Goal: Information Seeking & Learning: Learn about a topic

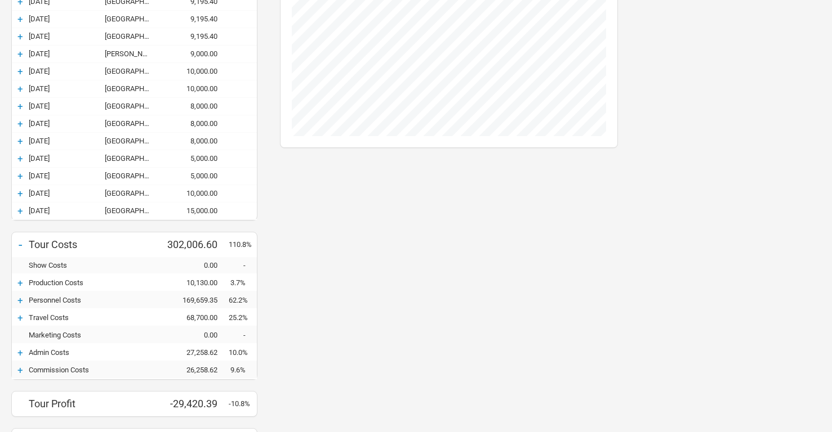
scroll to position [498, 0]
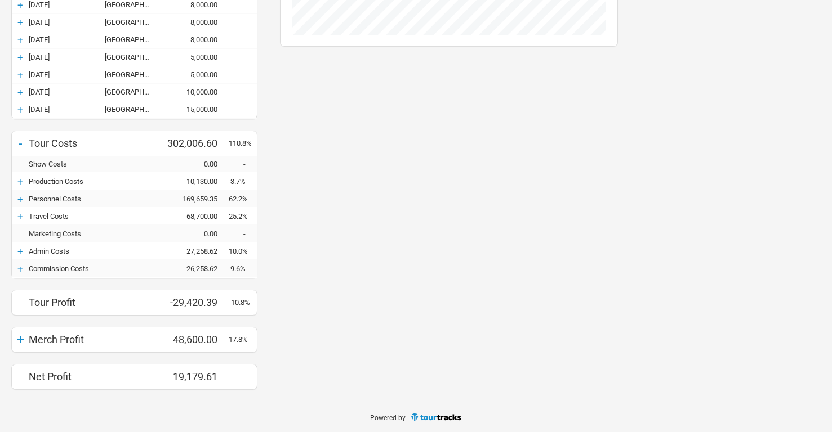
click at [24, 340] on div "+" at bounding box center [20, 340] width 17 height 16
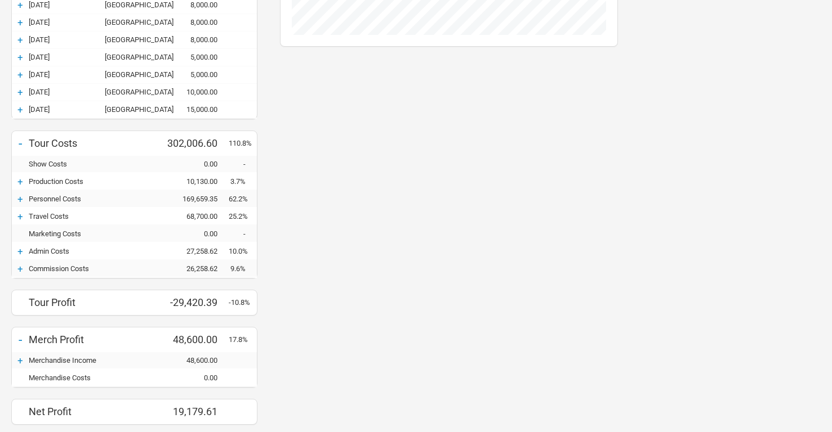
click at [19, 361] on div "+" at bounding box center [20, 360] width 17 height 11
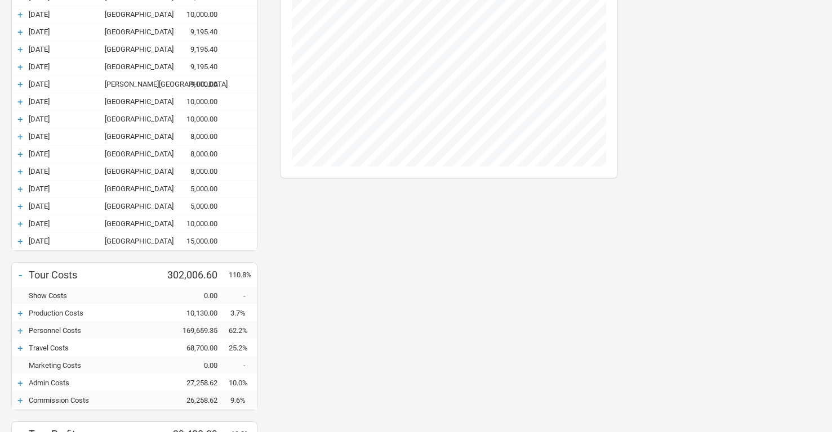
scroll to position [465, 0]
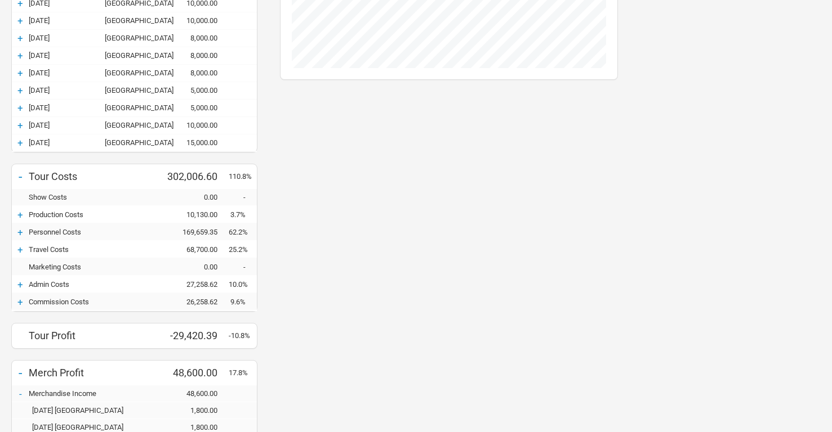
click at [20, 211] on div "+" at bounding box center [20, 214] width 17 height 11
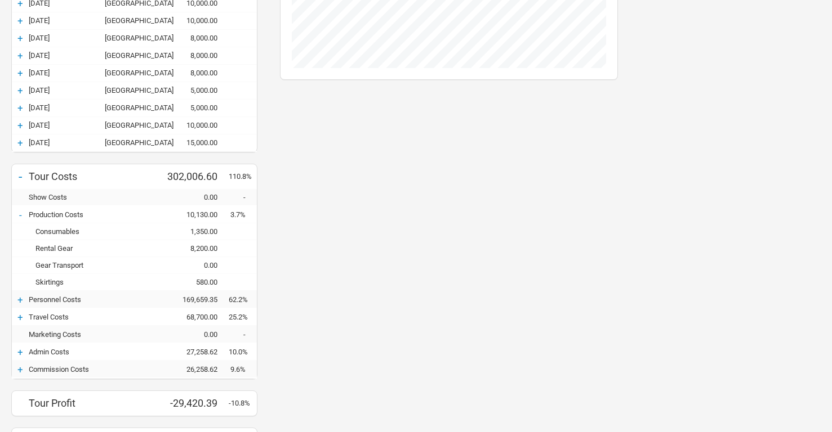
click at [23, 299] on div "+" at bounding box center [20, 299] width 17 height 11
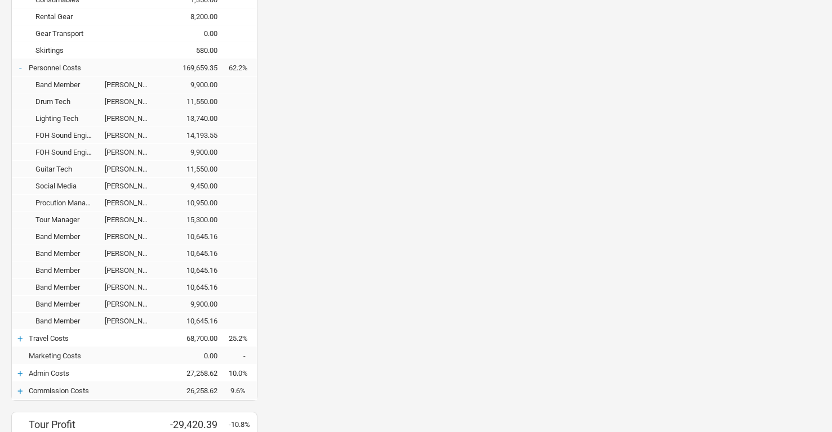
scroll to position [721, 0]
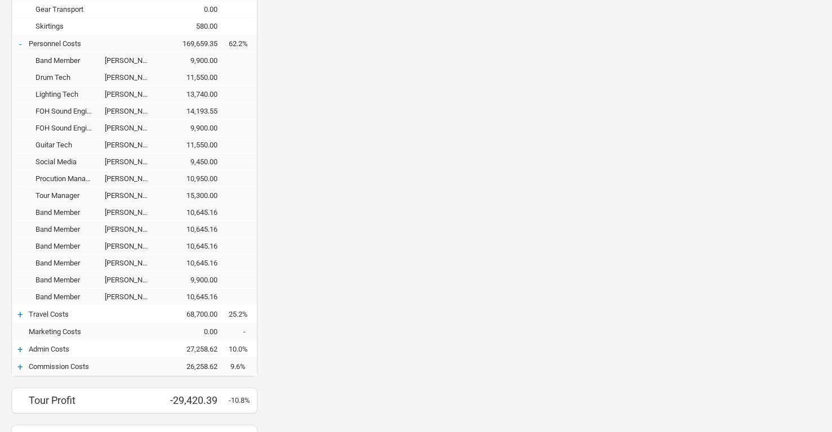
click at [23, 312] on div "+" at bounding box center [20, 314] width 17 height 11
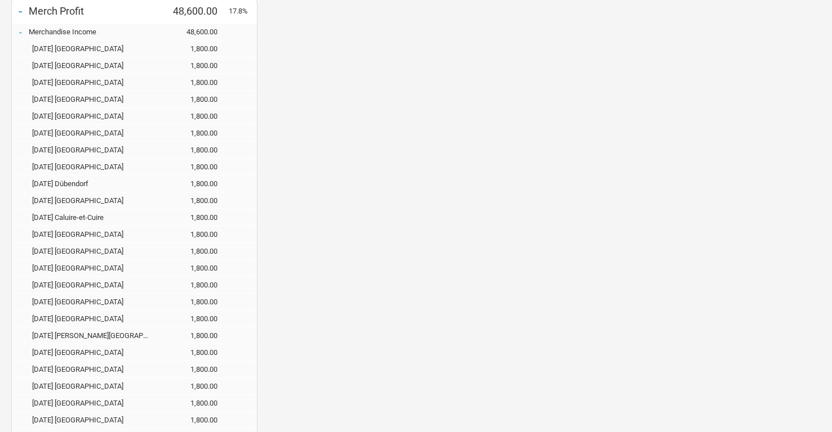
scroll to position [1175, 0]
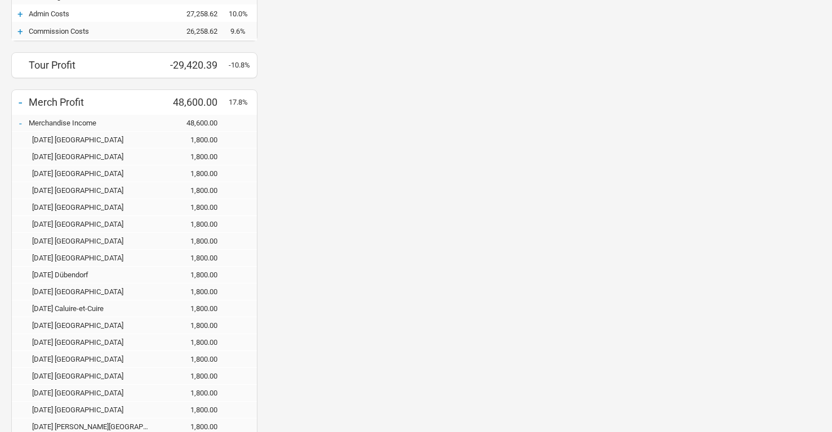
click at [21, 100] on div "-" at bounding box center [20, 103] width 17 height 16
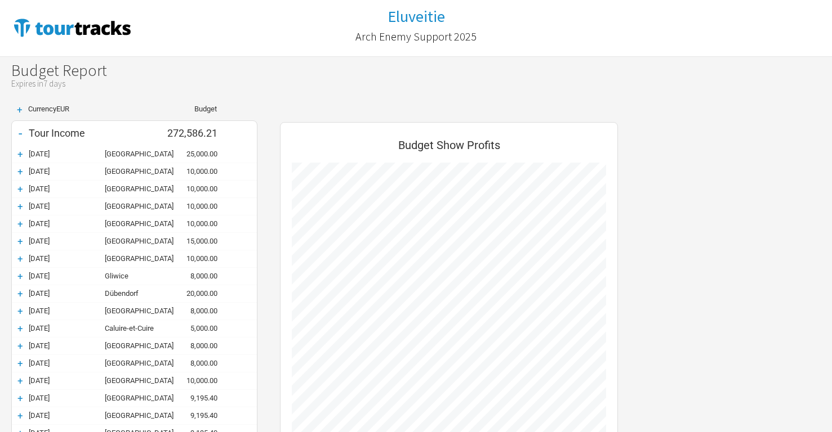
scroll to position [2, 0]
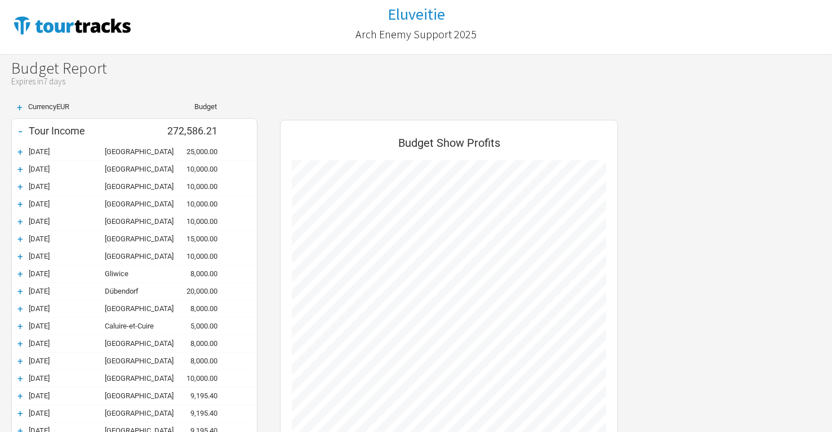
click at [23, 151] on div "+" at bounding box center [20, 151] width 17 height 11
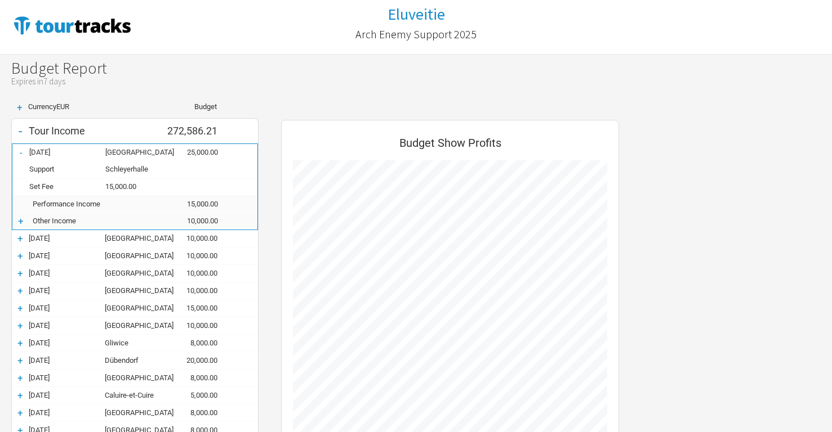
scroll to position [1291, 360]
click at [20, 220] on div "+" at bounding box center [20, 221] width 17 height 11
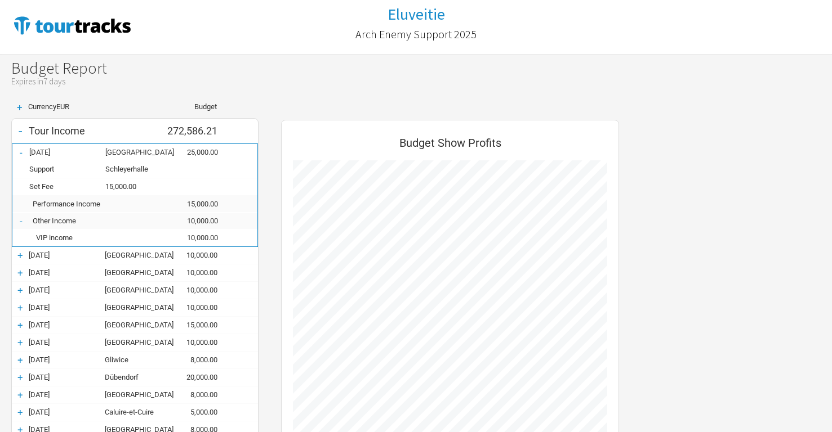
click at [23, 220] on div "-" at bounding box center [20, 221] width 17 height 11
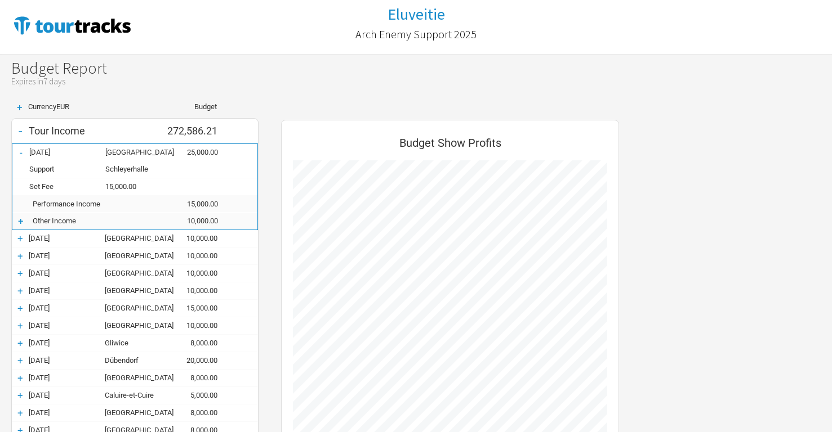
scroll to position [561737, 562667]
click at [23, 129] on div "-" at bounding box center [20, 131] width 17 height 16
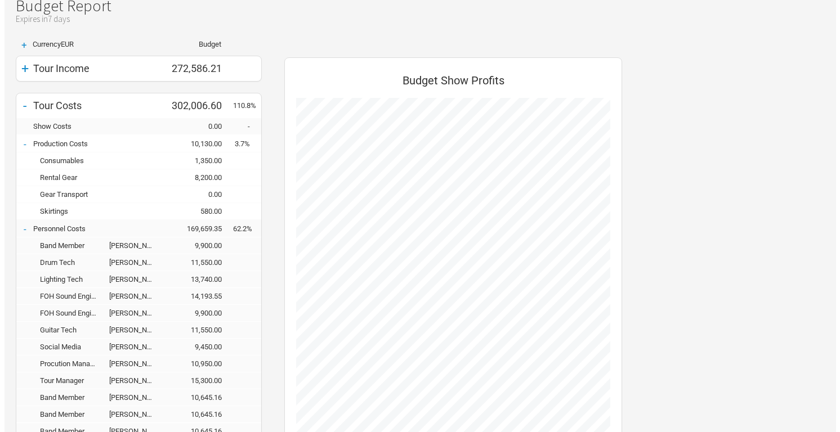
scroll to position [0, 0]
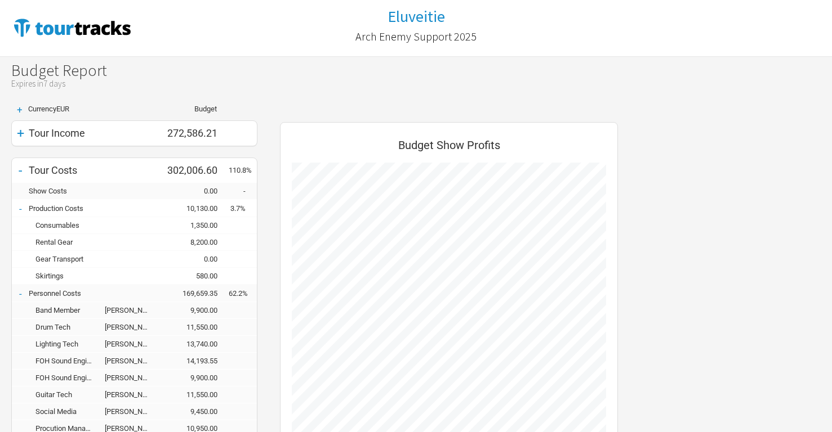
click at [149, 83] on div "Expires in 7 days" at bounding box center [421, 84] width 820 height 10
click at [87, 28] on img at bounding box center [72, 27] width 122 height 23
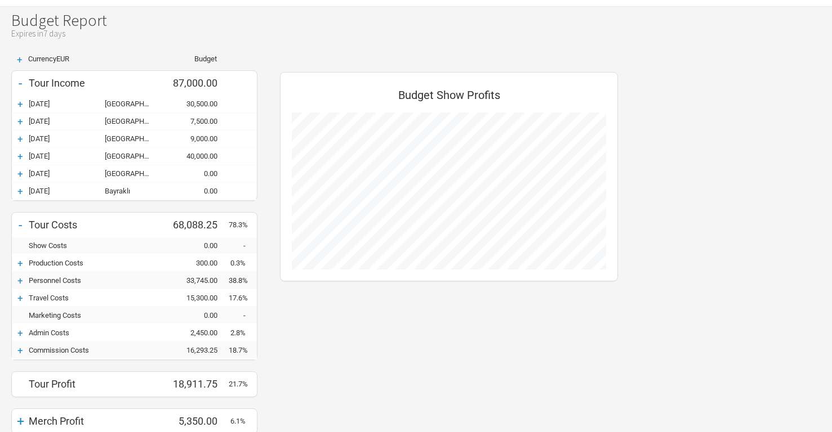
scroll to position [87, 0]
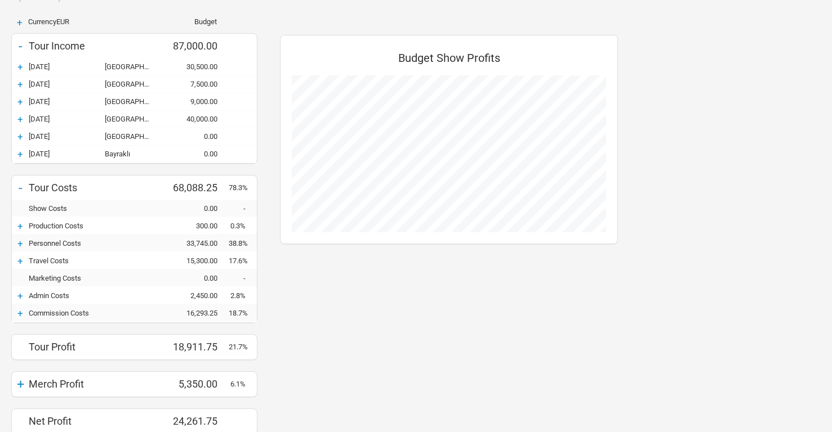
click at [21, 225] on div "+" at bounding box center [20, 226] width 17 height 11
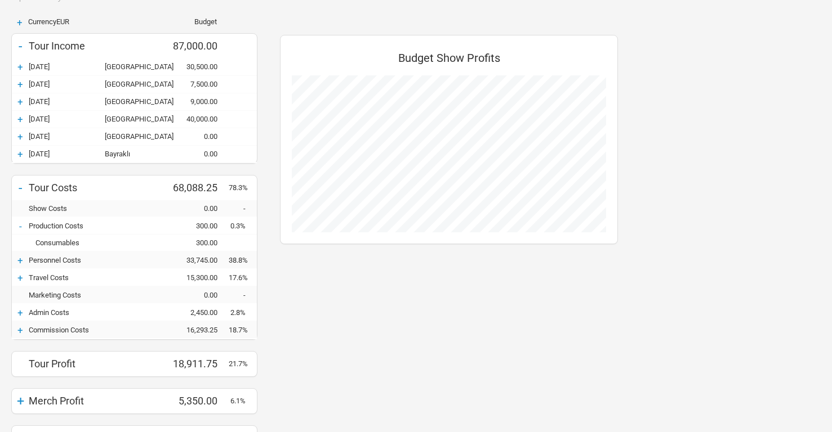
click at [23, 258] on div "+" at bounding box center [20, 260] width 17 height 11
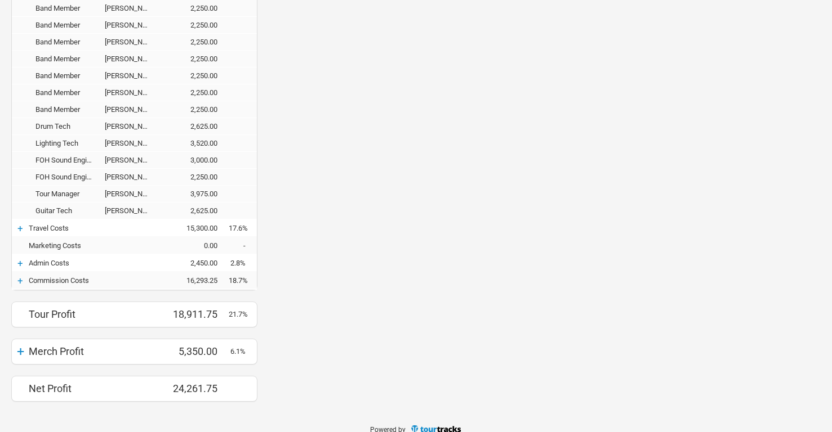
scroll to position [368, 0]
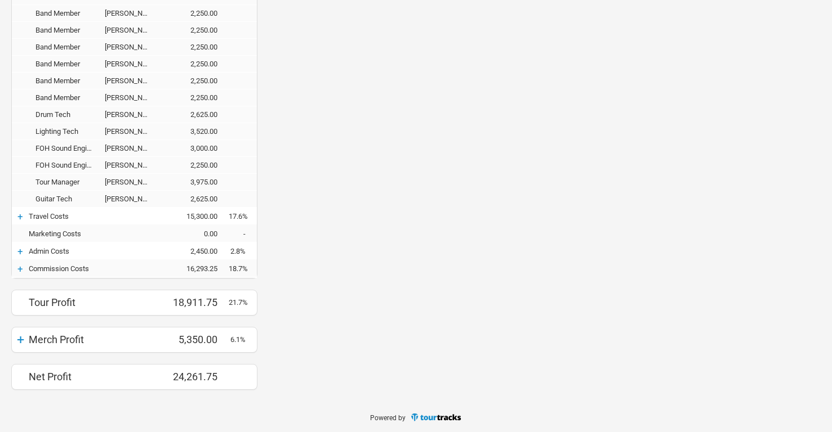
click at [19, 215] on div "+" at bounding box center [20, 216] width 17 height 11
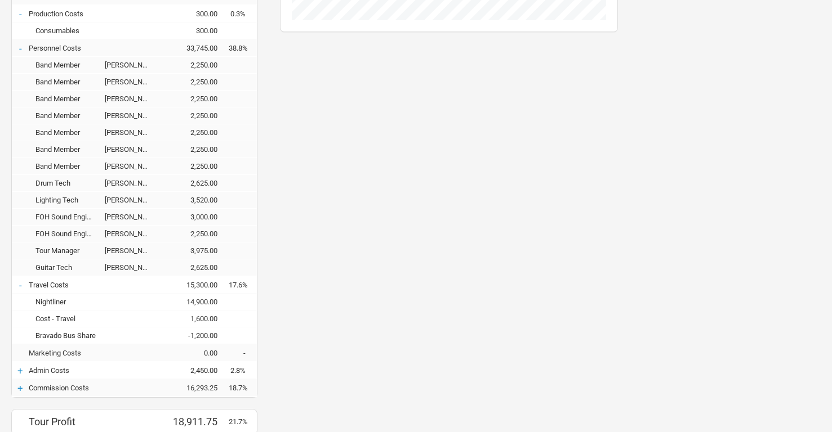
scroll to position [0, 0]
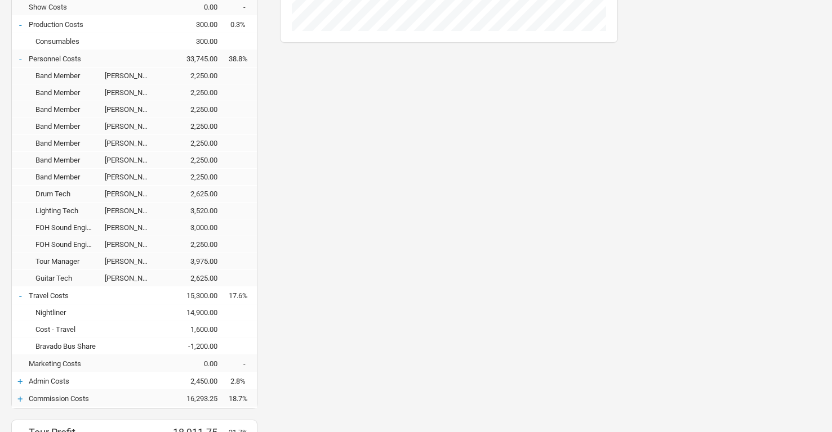
scroll to position [314, 0]
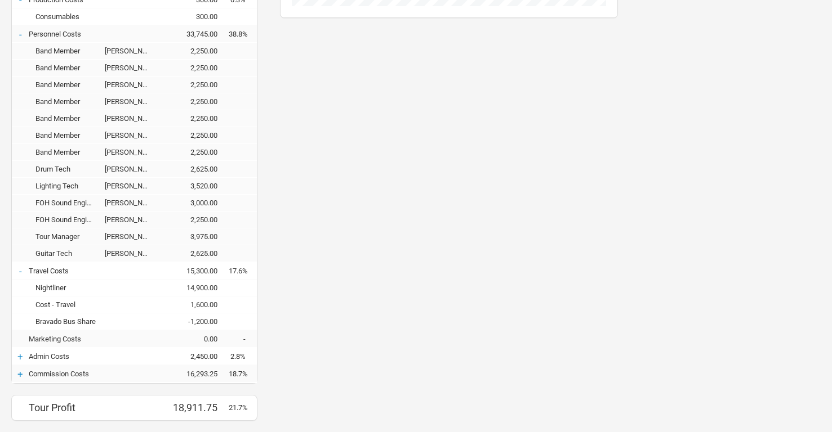
click at [335, 288] on div "Budget Show Profits" at bounding box center [449, 155] width 360 height 704
click at [23, 354] on div "+" at bounding box center [20, 356] width 17 height 11
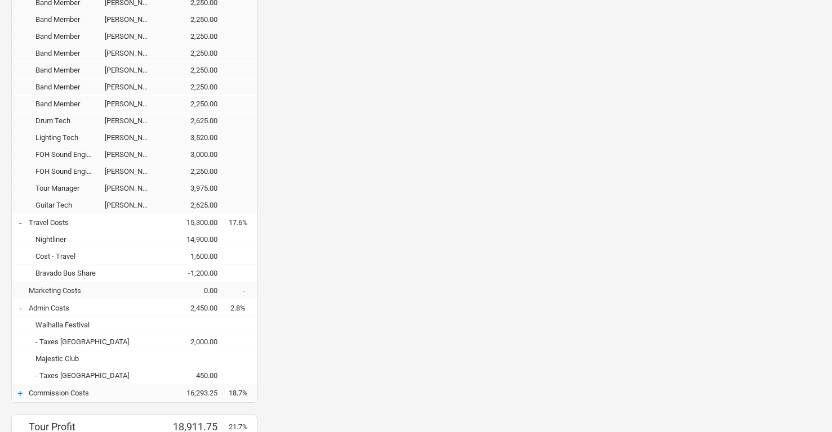
scroll to position [364, 0]
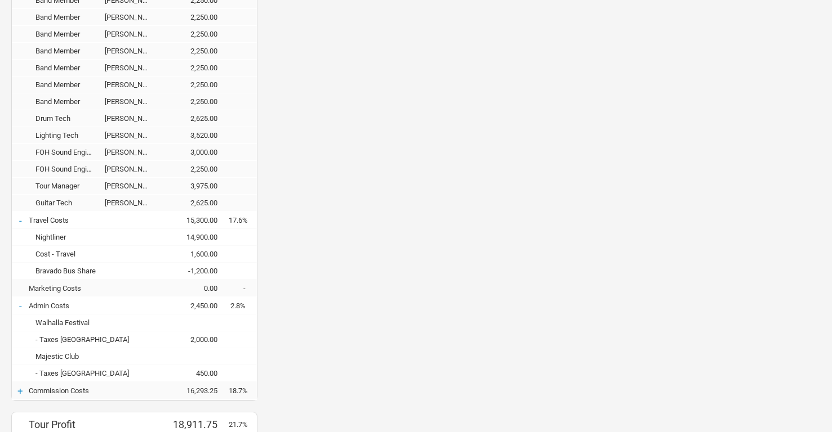
click at [20, 389] on div "+" at bounding box center [20, 391] width 17 height 11
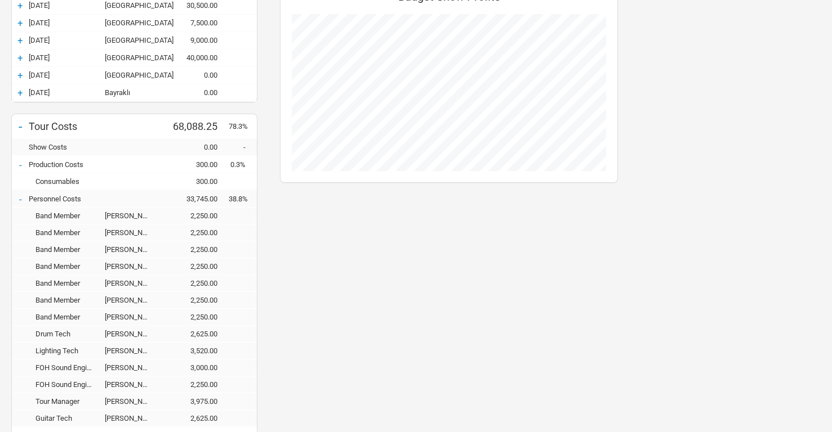
scroll to position [0, 0]
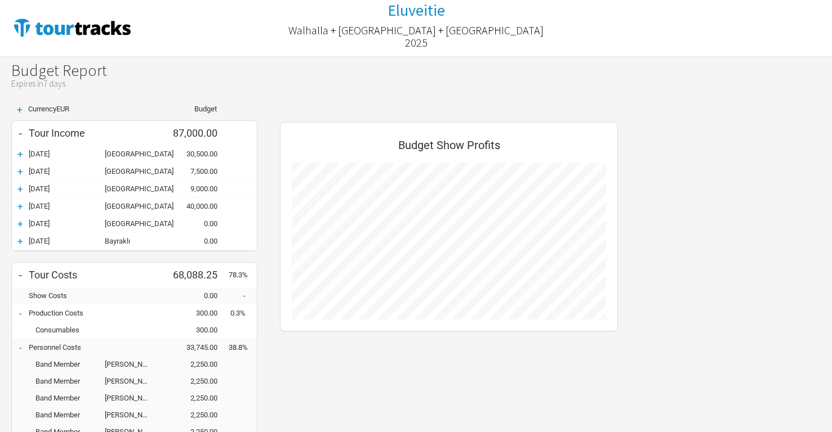
click at [21, 151] on div "+" at bounding box center [20, 154] width 17 height 11
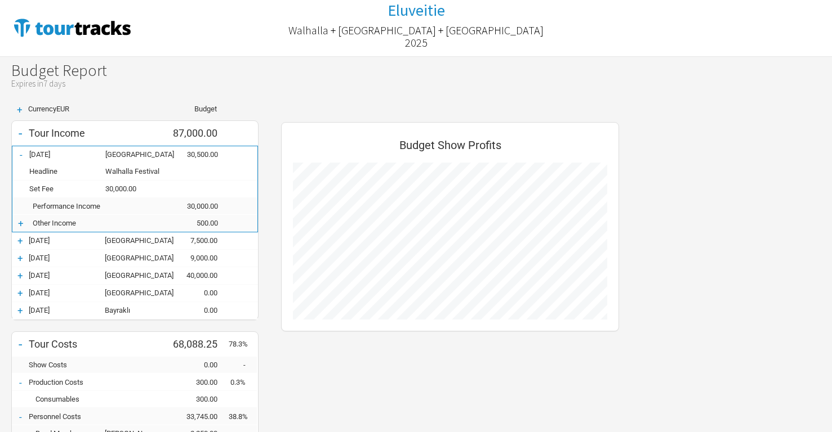
scroll to position [874, 360]
click at [18, 223] on div "+" at bounding box center [20, 223] width 17 height 11
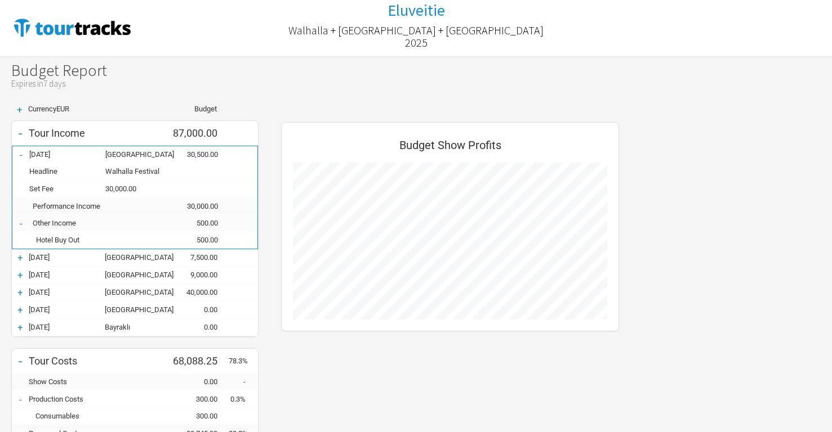
click at [21, 254] on div "+" at bounding box center [20, 257] width 17 height 11
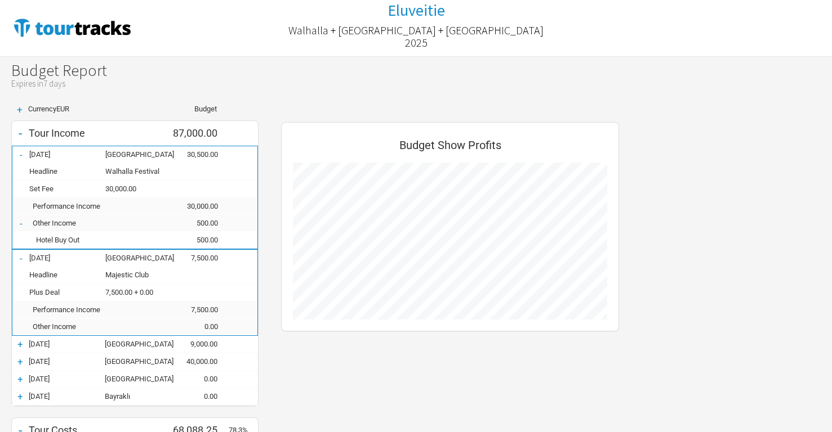
scroll to position [2, 0]
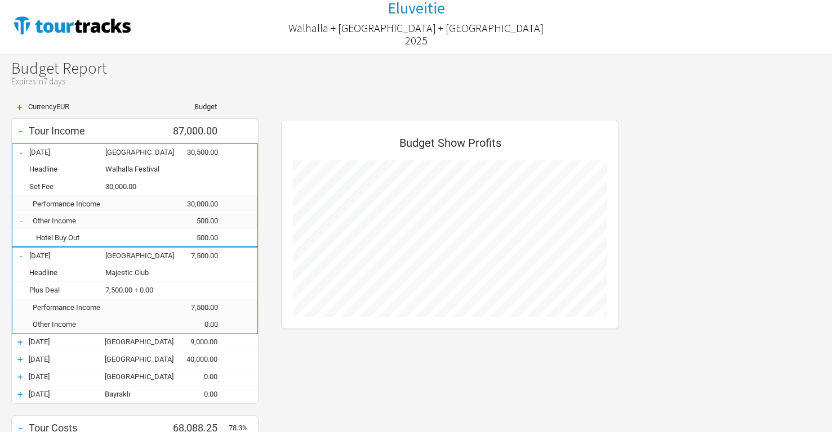
click at [19, 359] on div "+" at bounding box center [20, 359] width 17 height 11
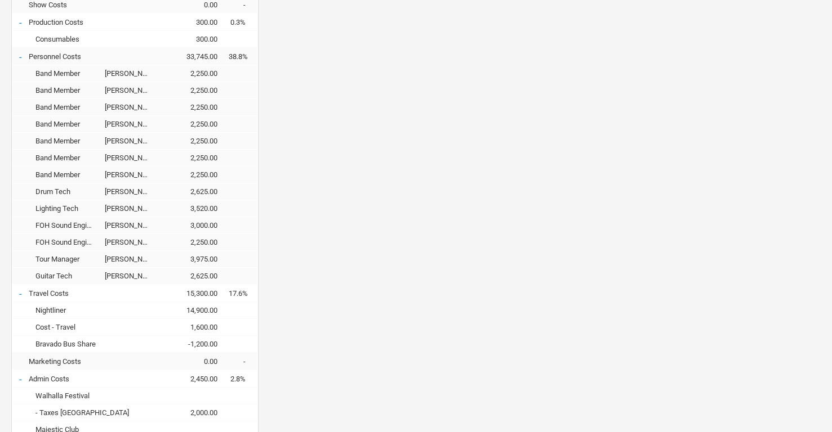
scroll to position [513, 0]
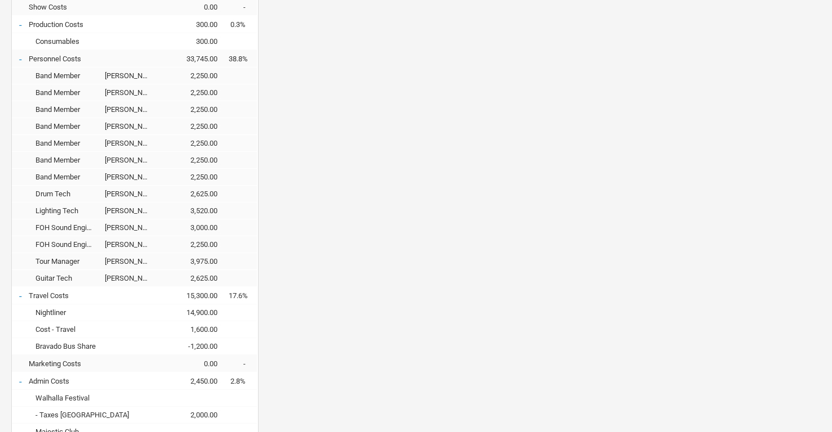
click at [387, 252] on div "Budget Show Profits" at bounding box center [450, 118] width 360 height 1030
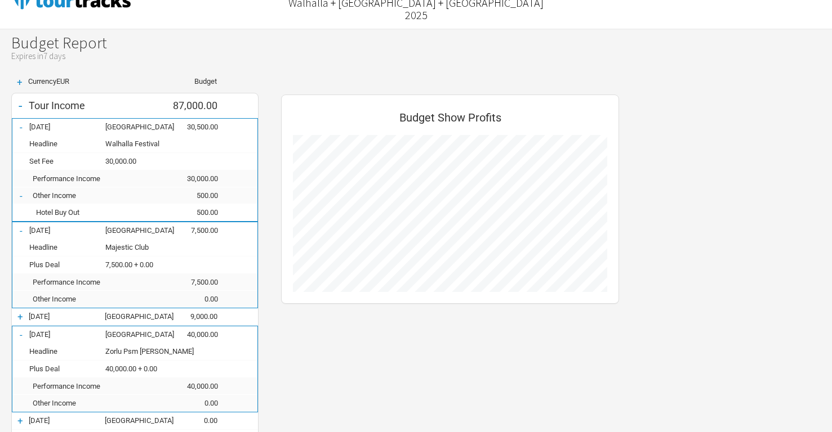
scroll to position [96, 0]
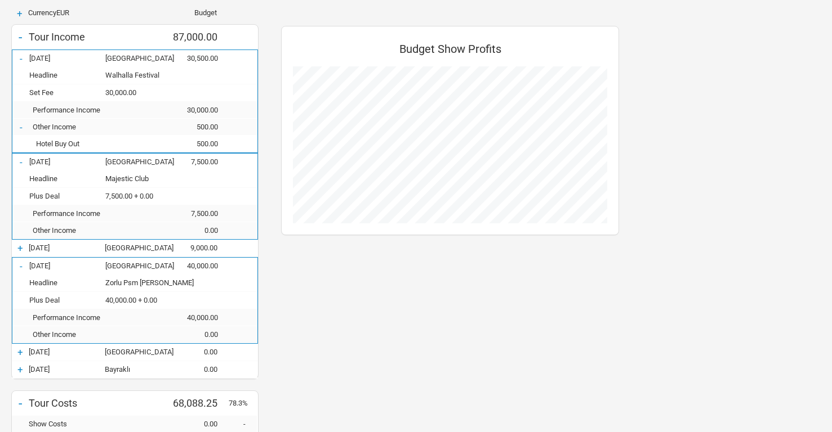
click at [23, 57] on div "-" at bounding box center [20, 58] width 17 height 11
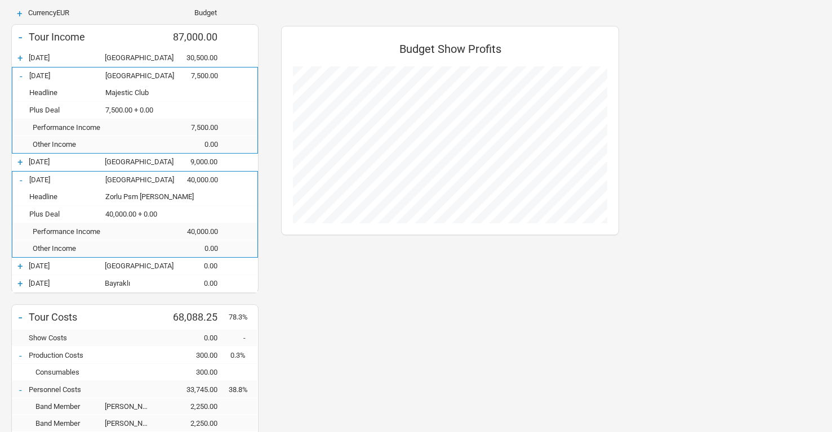
scroll to position [562085, 562667]
click at [23, 75] on div "-" at bounding box center [20, 75] width 17 height 11
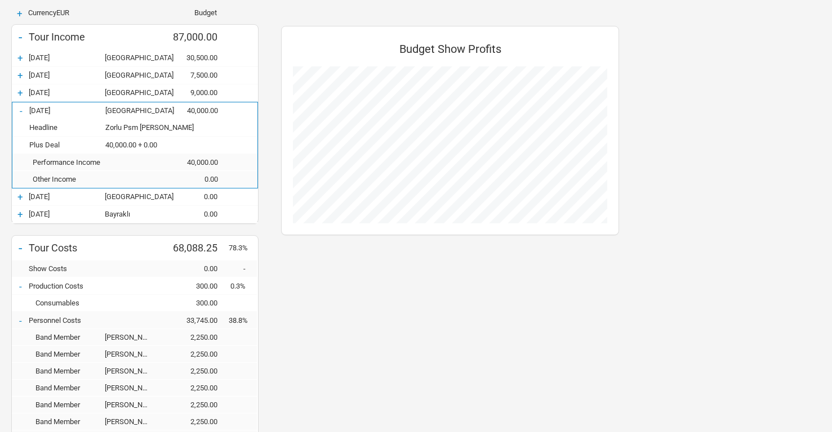
click at [23, 111] on div "-" at bounding box center [20, 110] width 17 height 11
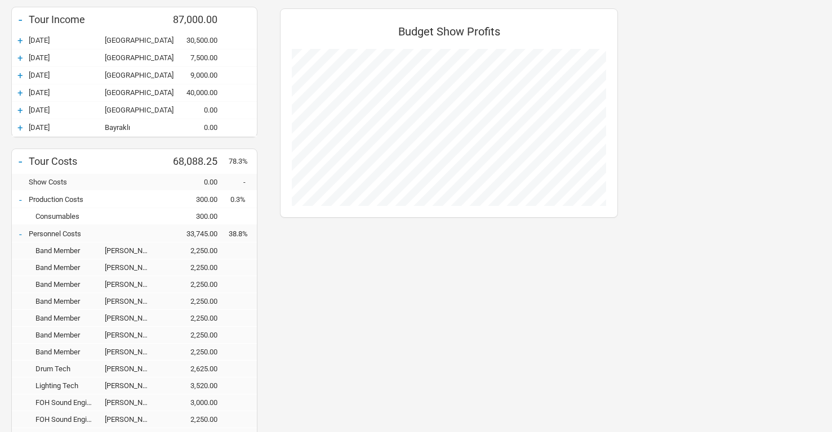
scroll to position [497, 0]
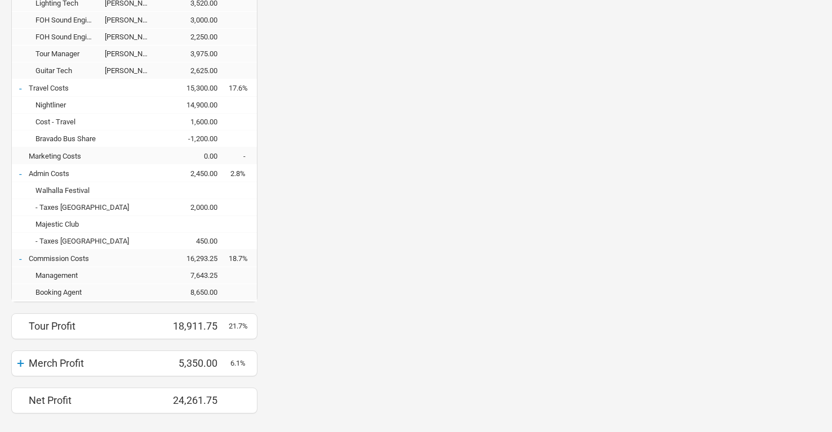
click at [20, 257] on div "-" at bounding box center [20, 258] width 17 height 11
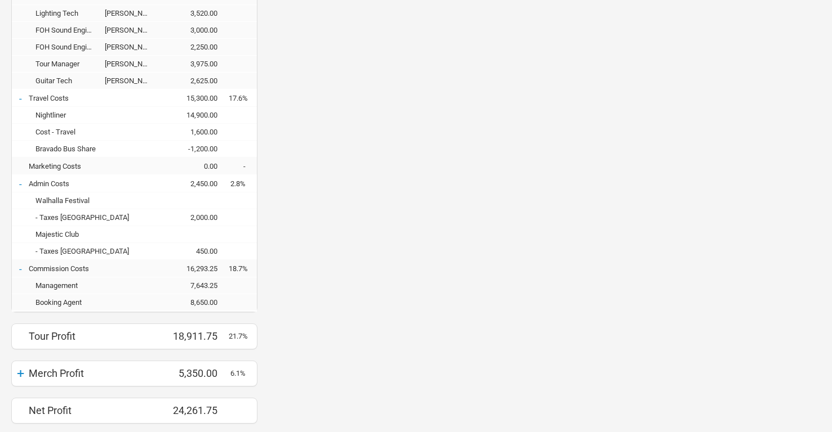
scroll to position [562257, 562667]
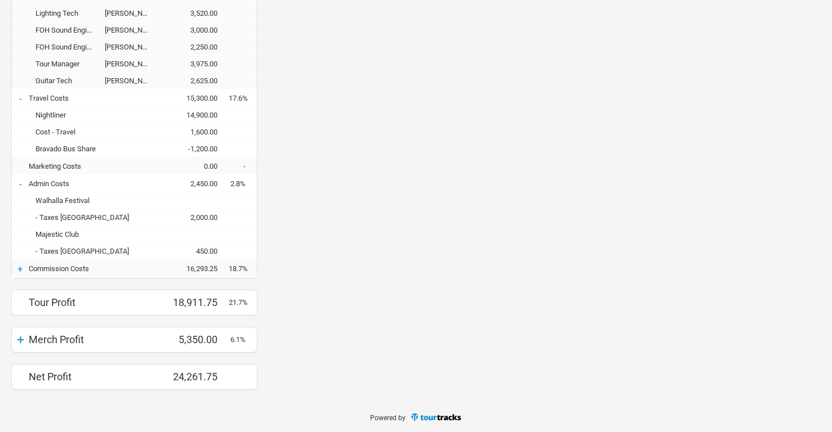
click at [23, 182] on div "-" at bounding box center [20, 183] width 17 height 11
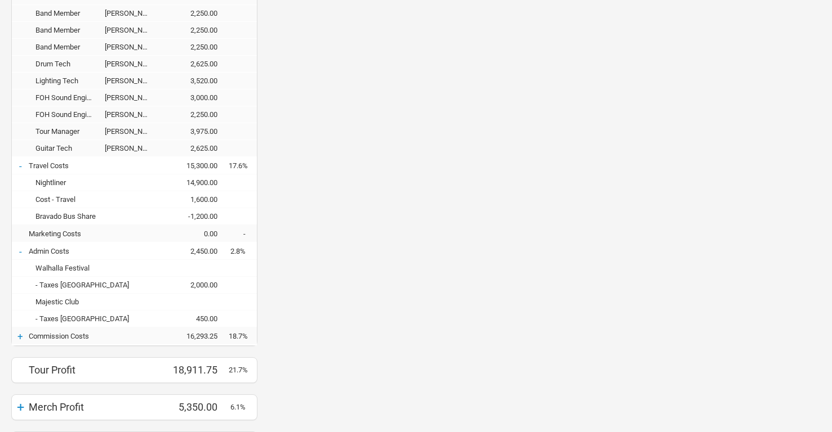
scroll to position [562324, 562667]
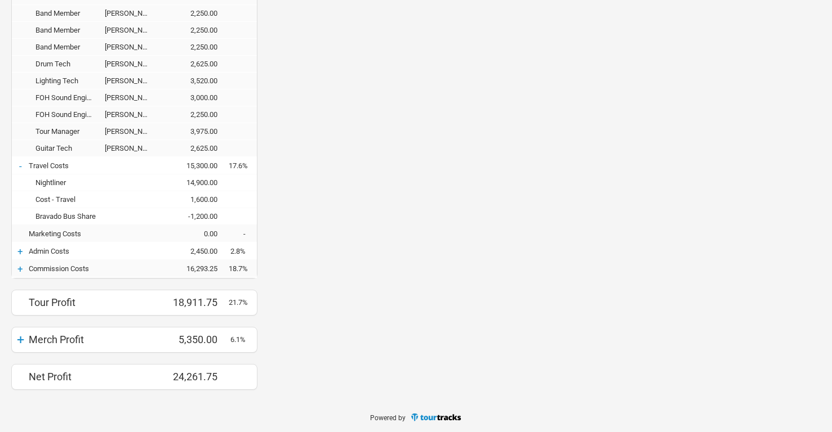
click at [22, 166] on div "-" at bounding box center [20, 165] width 17 height 11
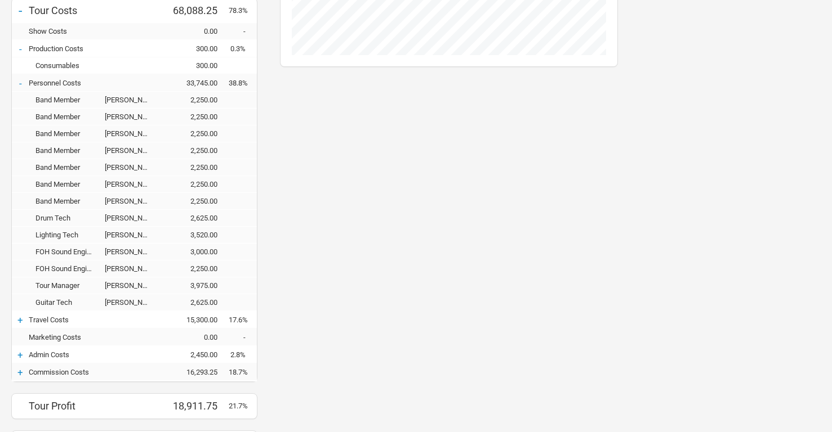
click at [19, 82] on div "-" at bounding box center [20, 83] width 17 height 11
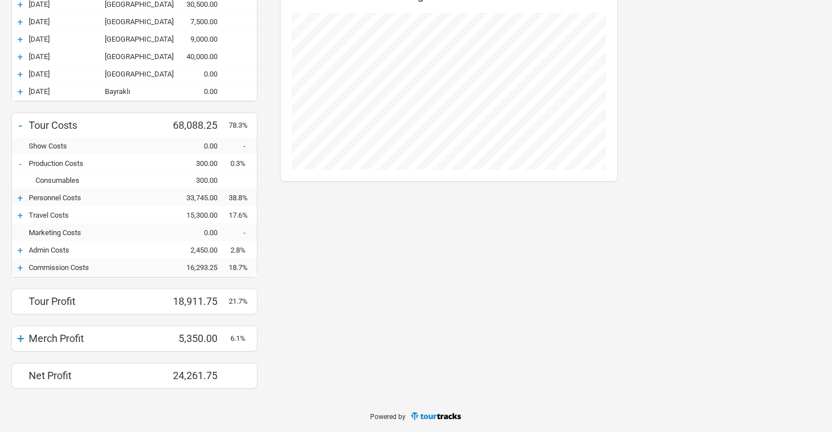
scroll to position [562595, 562667]
click at [19, 127] on div "-" at bounding box center [20, 127] width 17 height 16
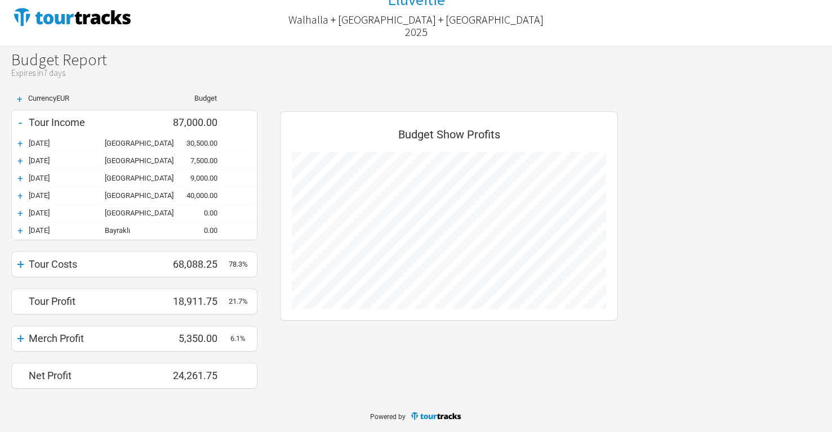
scroll to position [562734, 562667]
click at [20, 126] on div "-" at bounding box center [20, 124] width 17 height 16
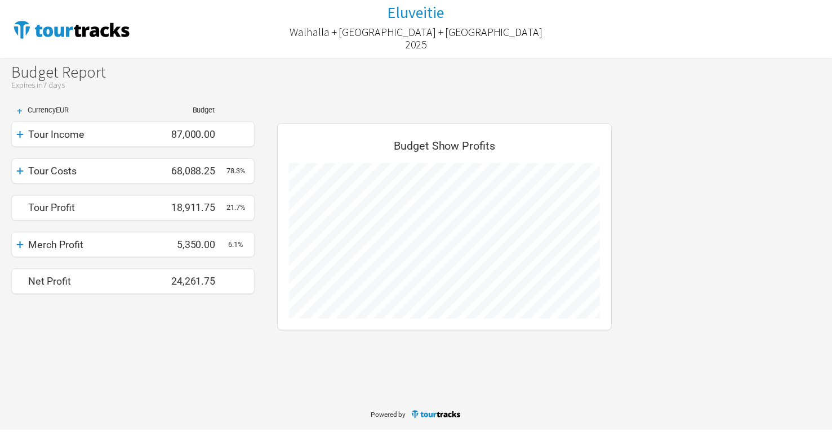
scroll to position [562807, 562667]
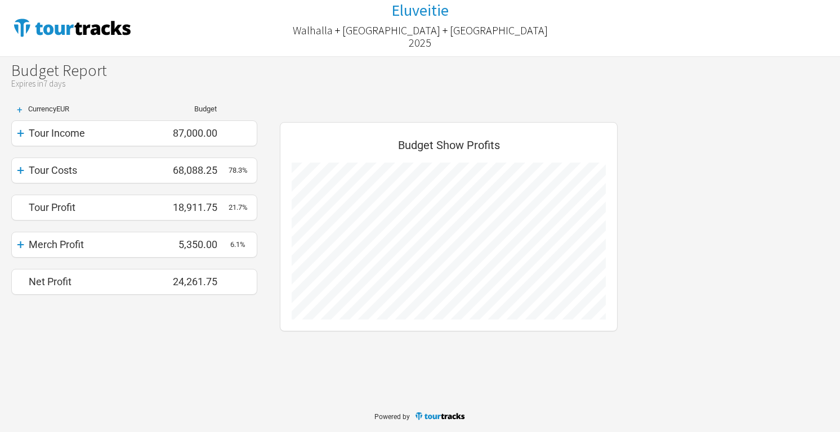
click at [23, 168] on div "+" at bounding box center [20, 171] width 17 height 16
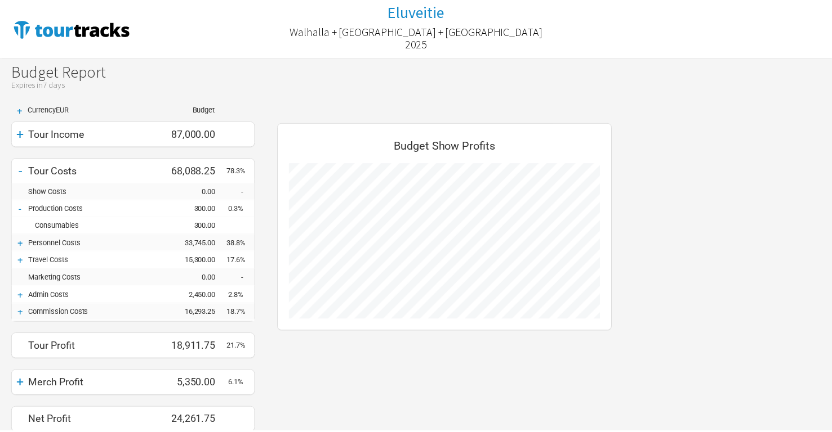
scroll to position [328, 360]
click at [21, 243] on div "+" at bounding box center [20, 243] width 17 height 11
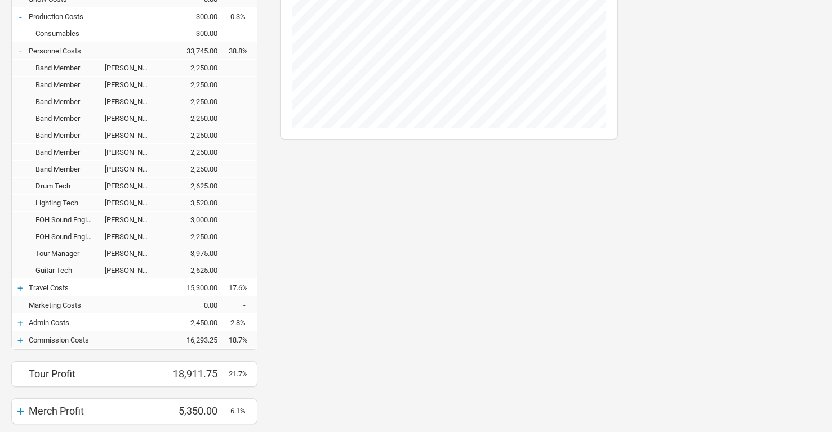
scroll to position [263, 0]
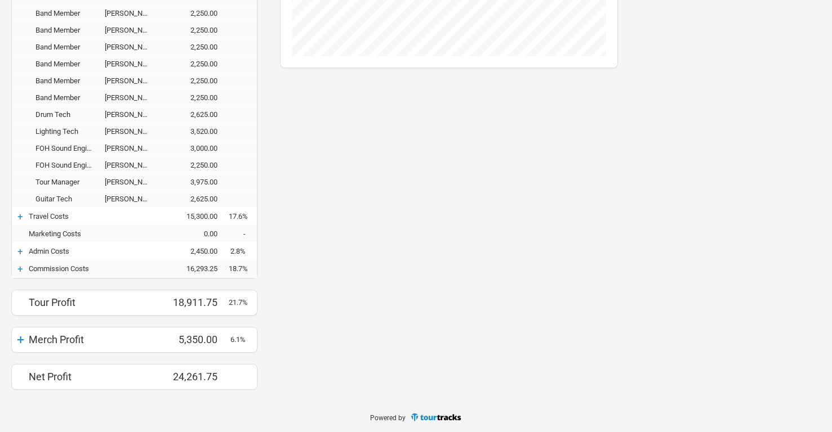
click at [18, 216] on div "+" at bounding box center [20, 216] width 17 height 11
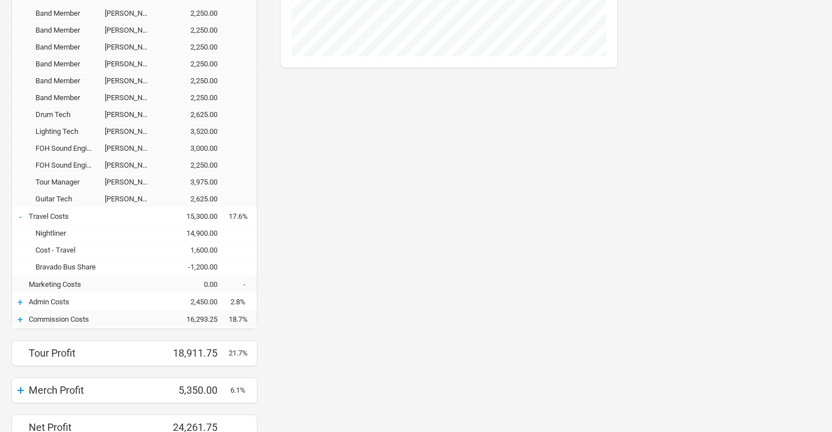
scroll to position [598, 360]
click at [20, 216] on div "-" at bounding box center [20, 216] width 17 height 11
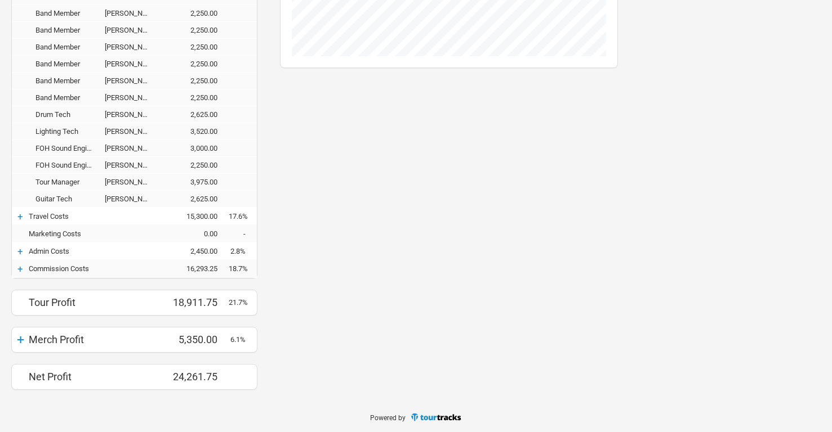
scroll to position [0, 0]
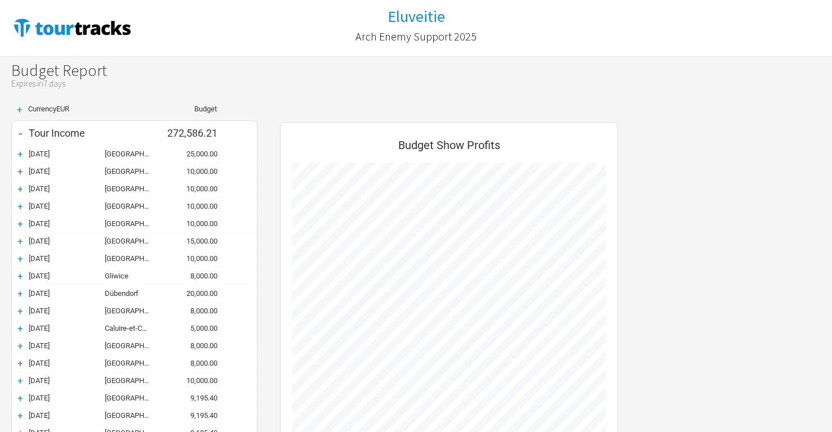
scroll to position [783, 360]
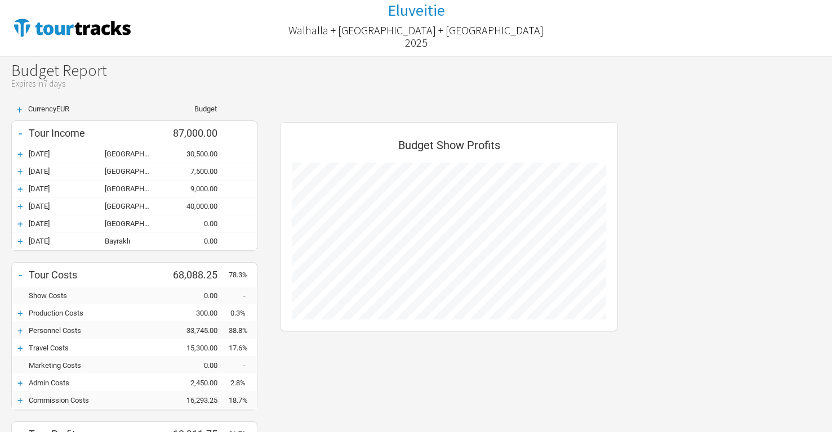
scroll to position [416, 360]
click at [371, 34] on h2 "Walhalla + [GEOGRAPHIC_DATA] + [GEOGRAPHIC_DATA] 2025" at bounding box center [416, 36] width 270 height 25
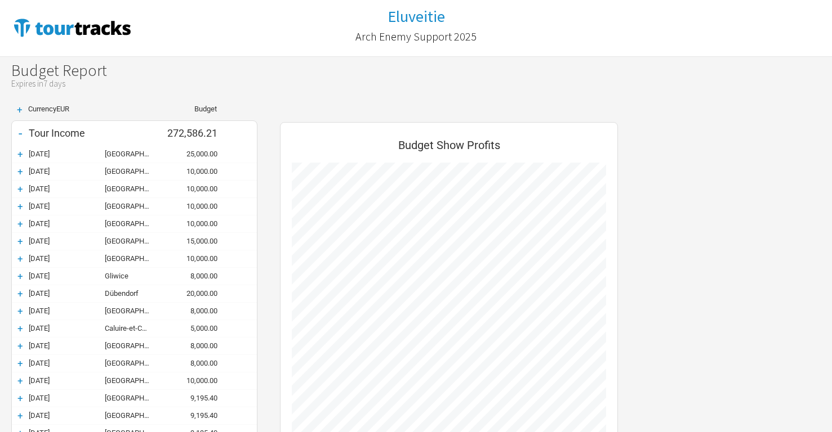
scroll to position [783, 360]
